Goal: Find specific page/section: Find specific page/section

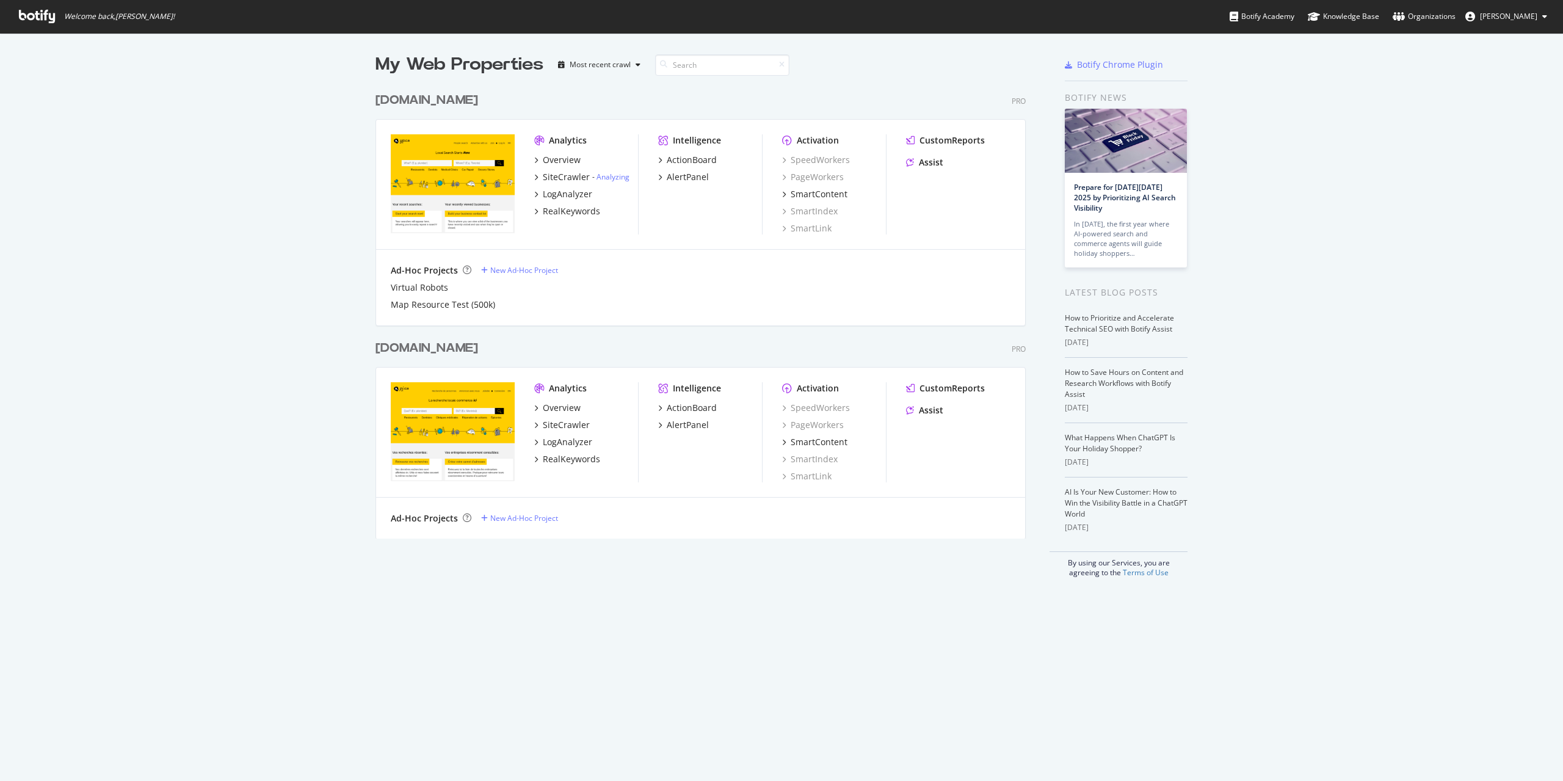
scroll to position [781, 1563]
click at [564, 178] on div "SiteCrawler" at bounding box center [566, 177] width 47 height 12
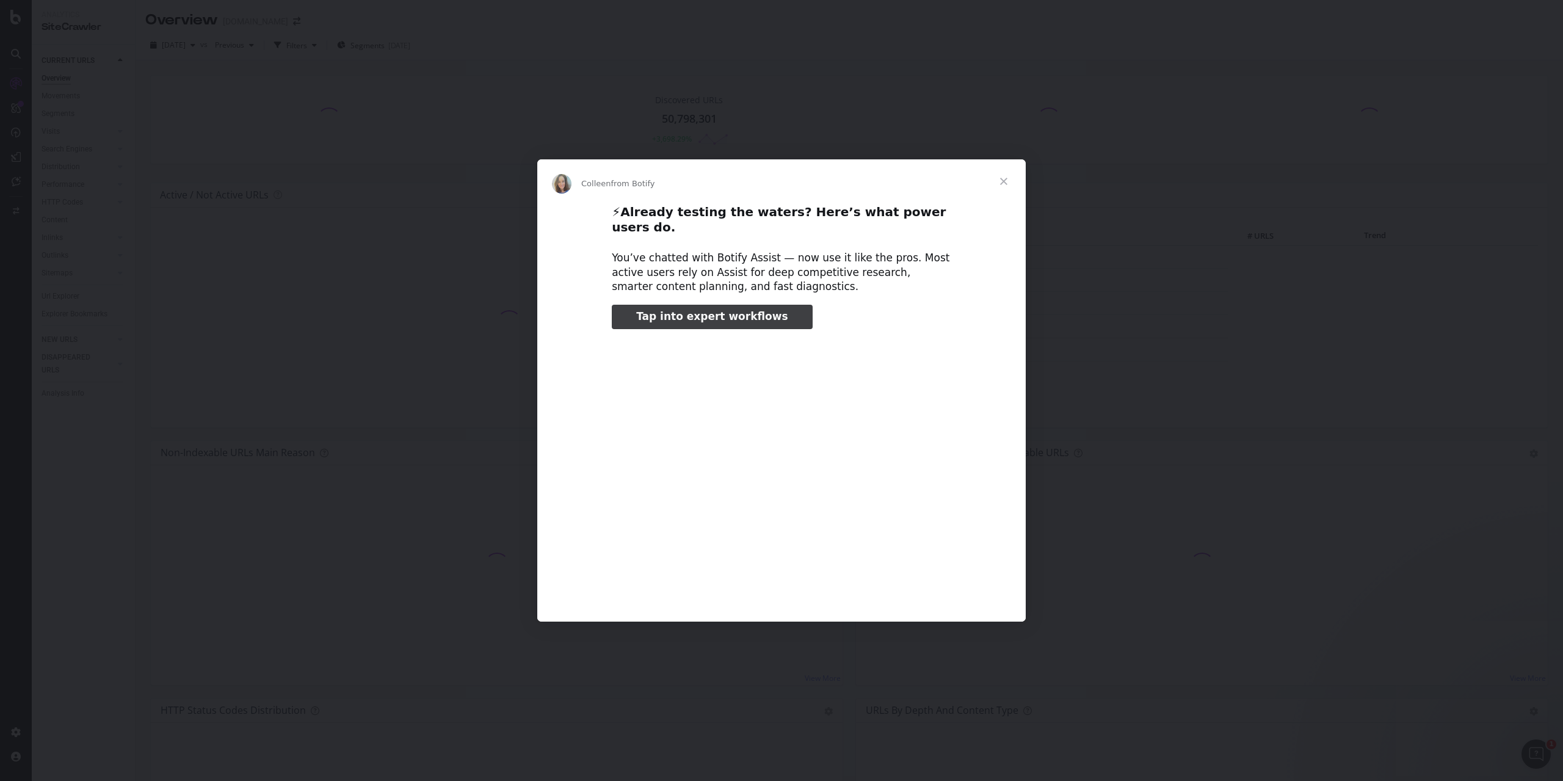
click at [1007, 186] on span "Close" at bounding box center [1004, 181] width 44 height 44
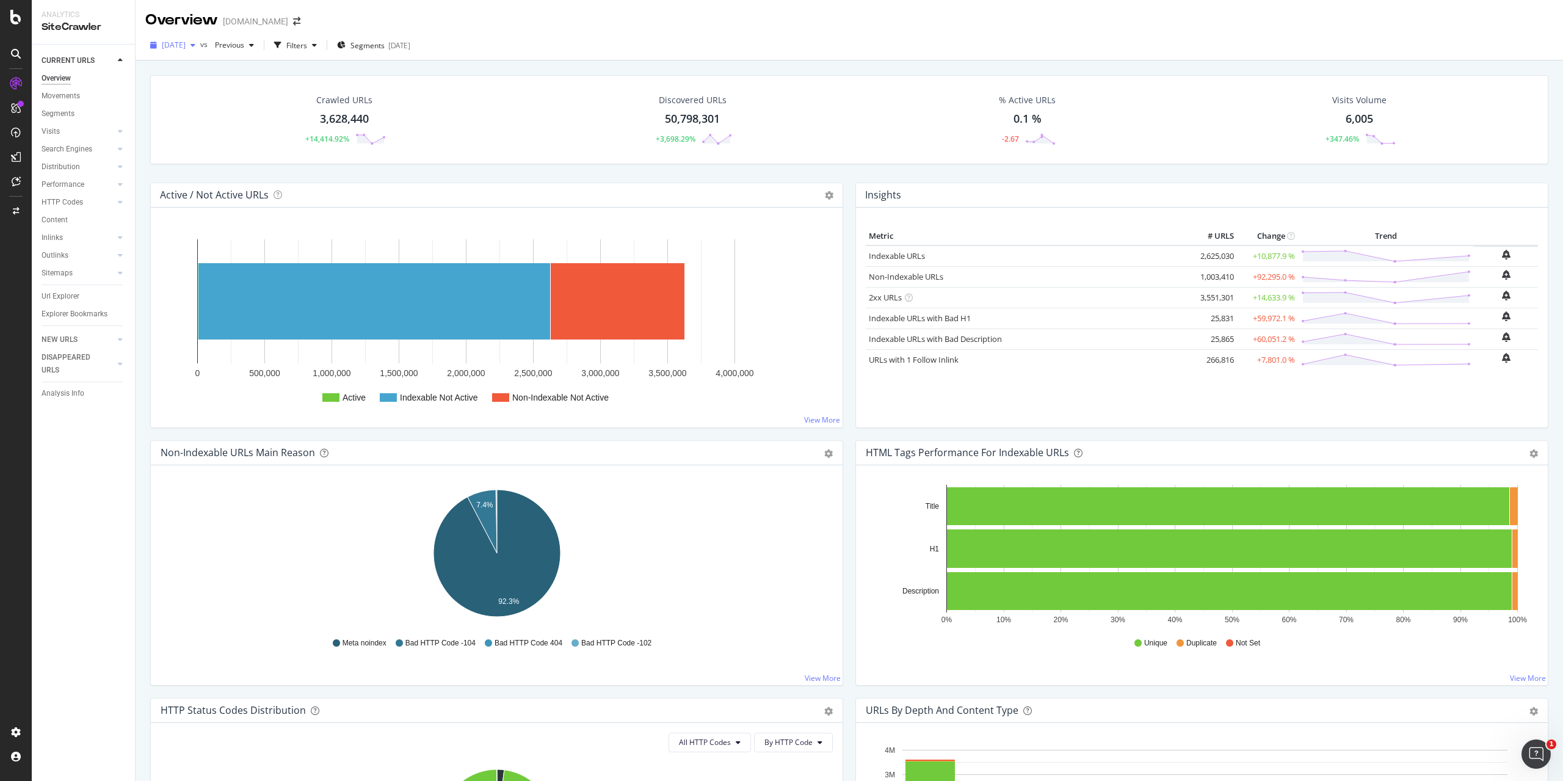
click at [200, 46] on div "button" at bounding box center [193, 45] width 15 height 7
click at [118, 134] on div at bounding box center [120, 131] width 12 height 12
click at [118, 134] on icon at bounding box center [120, 131] width 5 height 7
click at [115, 151] on div at bounding box center [120, 149] width 12 height 12
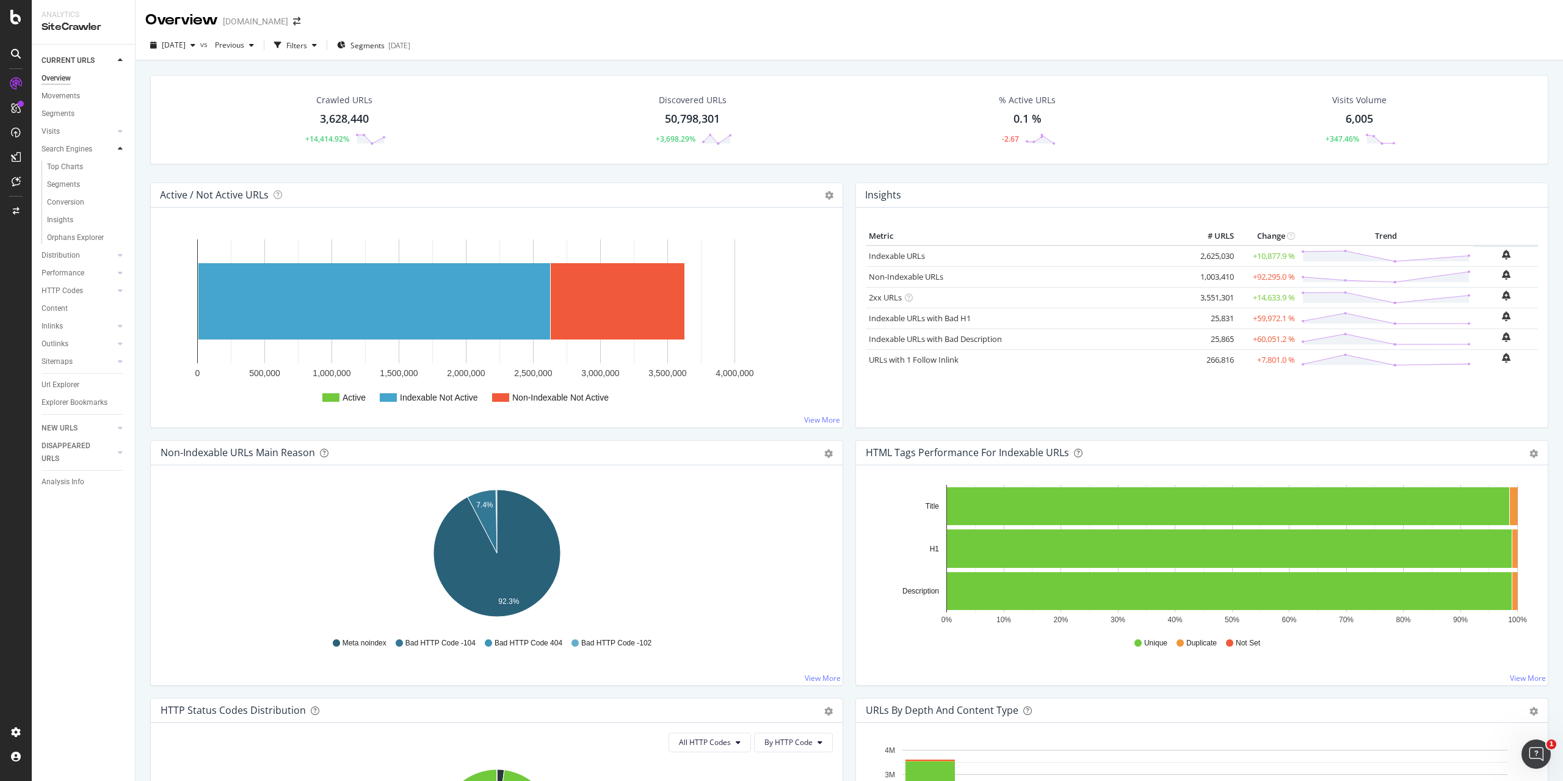
click at [115, 151] on div at bounding box center [120, 149] width 12 height 12
click at [121, 170] on icon at bounding box center [120, 166] width 5 height 7
click at [82, 445] on div "CURRENT URLS Overview Movements Segments Visits Analysis Orphan URLs Search Eng…" at bounding box center [83, 413] width 103 height 736
click at [66, 271] on div "Sitemaps" at bounding box center [57, 273] width 31 height 13
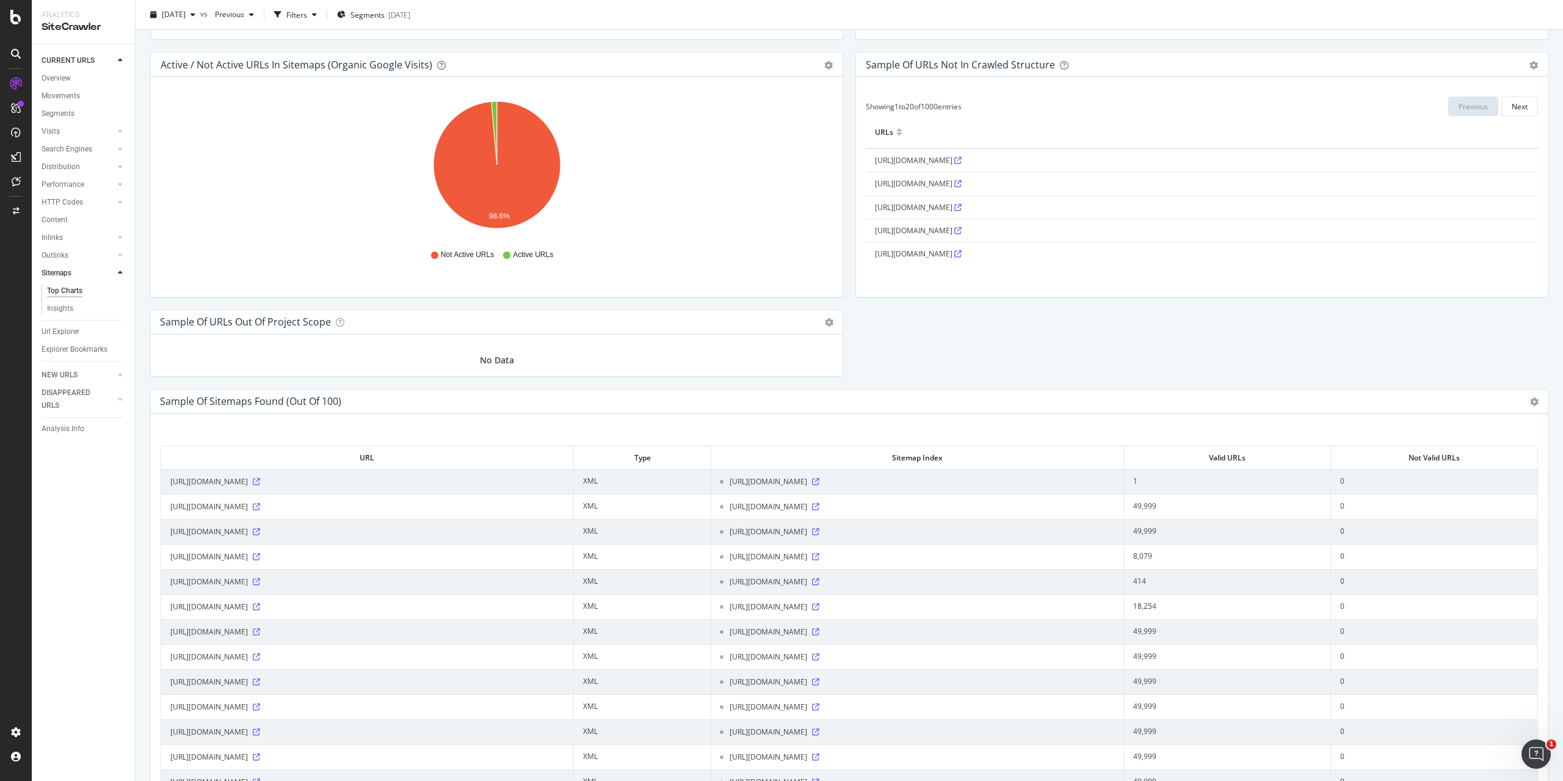
scroll to position [1308, 0]
